Goal: Task Accomplishment & Management: Use online tool/utility

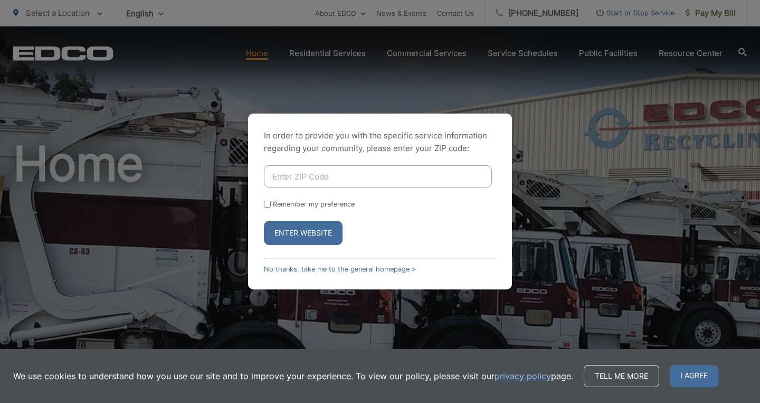
click at [342, 177] on input "Enter ZIP Code" at bounding box center [378, 176] width 228 height 22
type input "92081"
click at [306, 237] on button "Enter Website" at bounding box center [303, 233] width 79 height 24
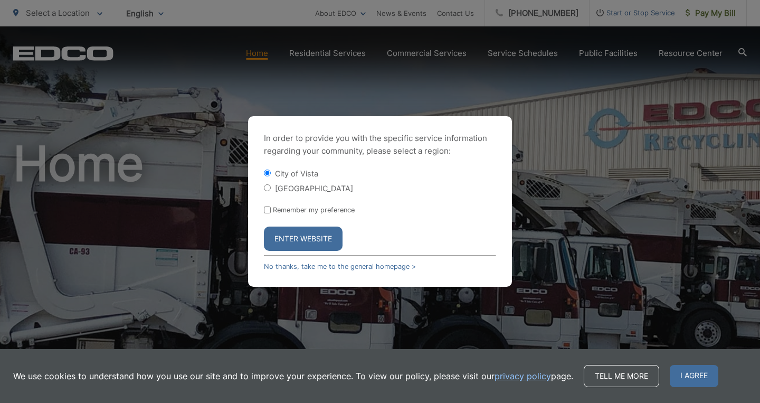
click at [306, 237] on button "Enter Website" at bounding box center [303, 239] width 79 height 24
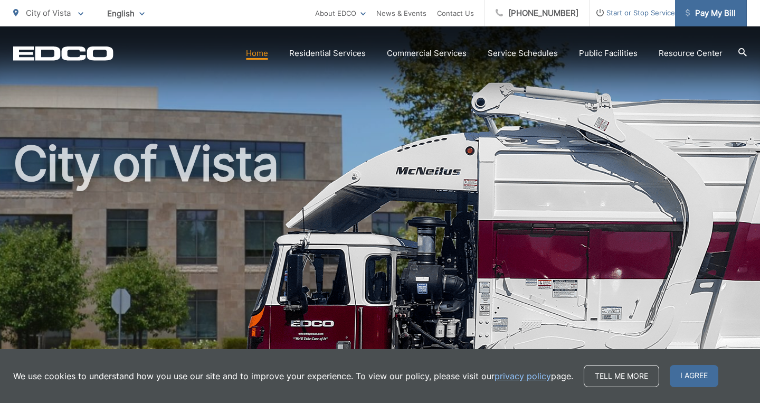
click at [700, 13] on span "Pay My Bill" at bounding box center [711, 13] width 50 height 13
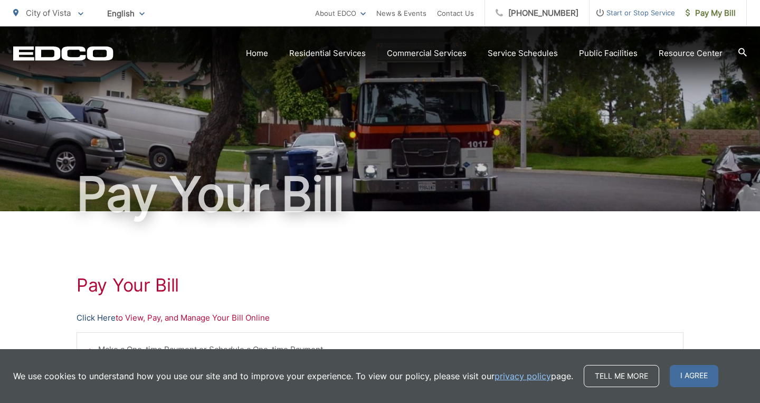
click at [99, 317] on link "Click Here" at bounding box center [96, 318] width 39 height 13
